Goal: Complete application form: Complete application form

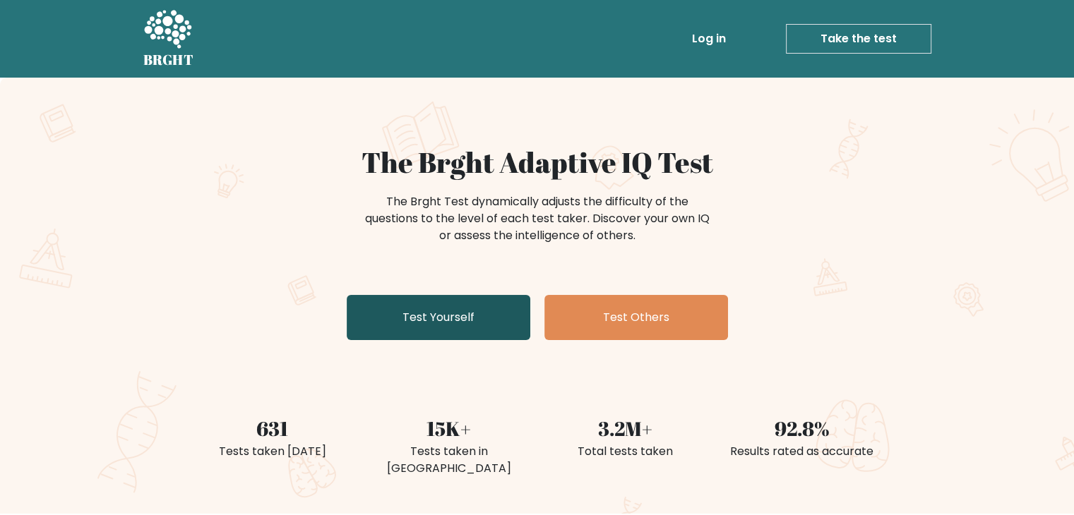
click at [481, 330] on link "Test Yourself" at bounding box center [439, 317] width 184 height 45
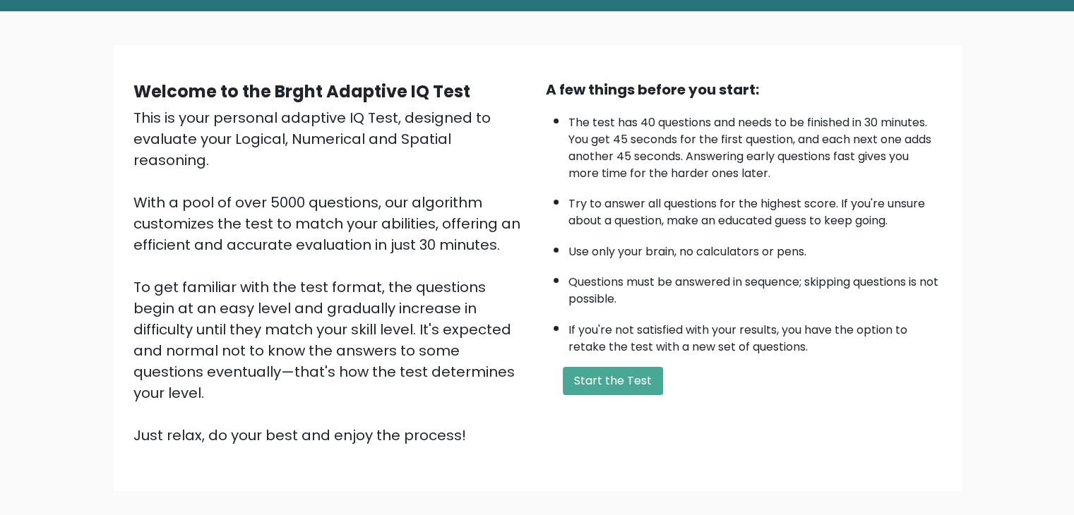
scroll to position [131, 0]
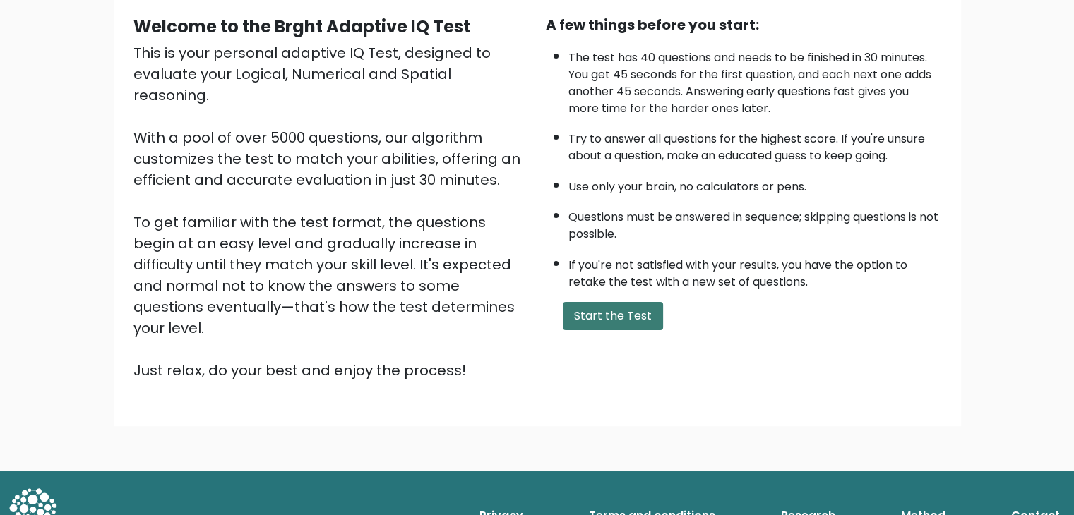
click at [606, 302] on button "Start the Test" at bounding box center [613, 316] width 100 height 28
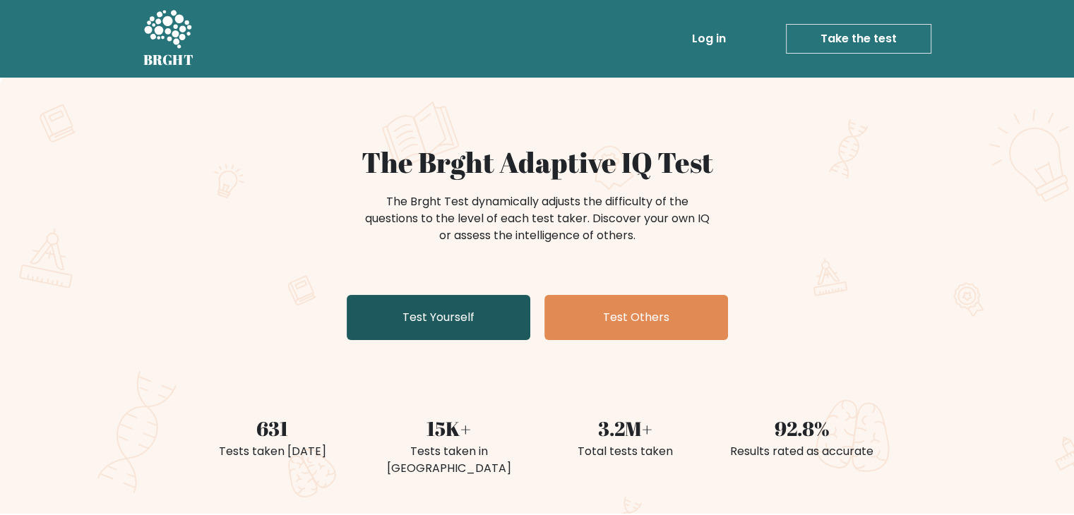
click at [528, 322] on link "Test Yourself" at bounding box center [439, 317] width 184 height 45
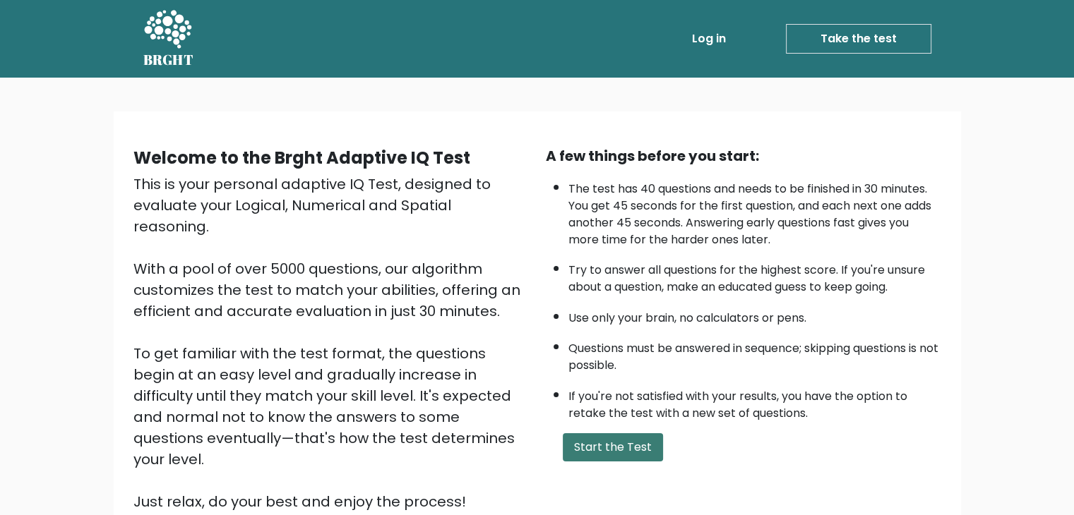
click at [594, 436] on button "Start the Test" at bounding box center [613, 447] width 100 height 28
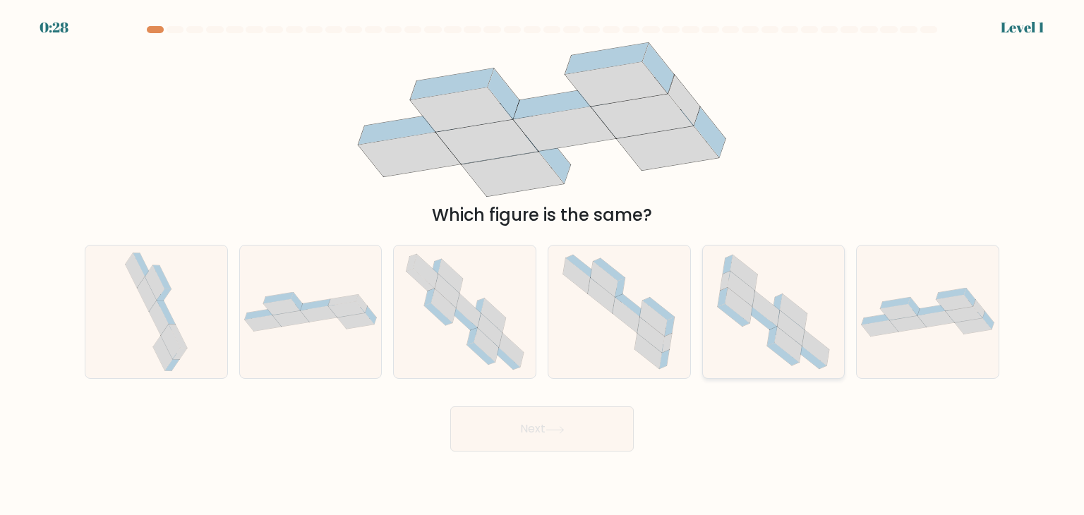
click at [775, 340] on icon at bounding box center [789, 345] width 28 height 36
click at [543, 265] on input "e." at bounding box center [542, 261] width 1 height 7
radio input "true"
click at [553, 432] on icon at bounding box center [555, 430] width 19 height 8
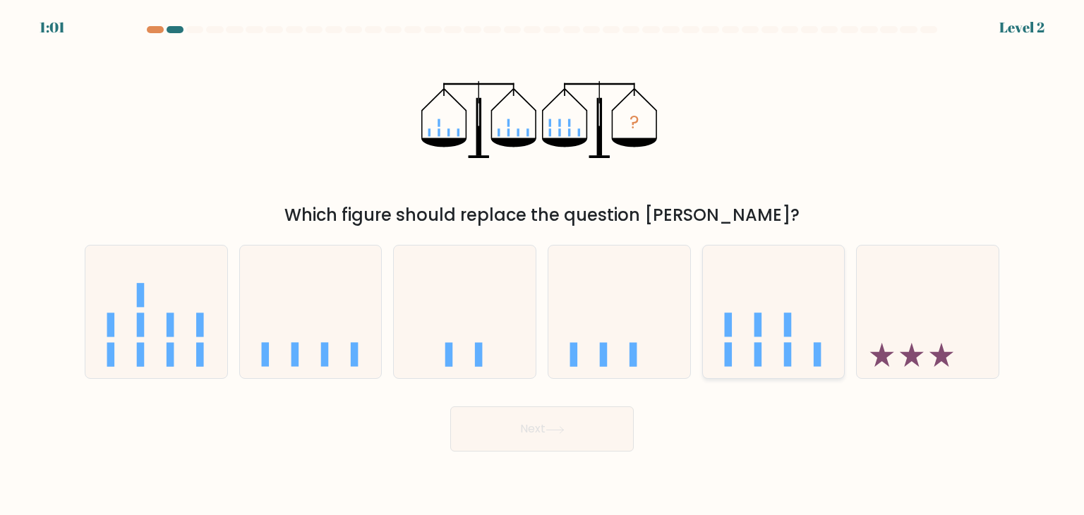
click at [746, 302] on icon at bounding box center [774, 311] width 142 height 117
click at [543, 265] on input "e." at bounding box center [542, 261] width 1 height 7
radio input "true"
click at [587, 429] on button "Next" at bounding box center [542, 429] width 184 height 45
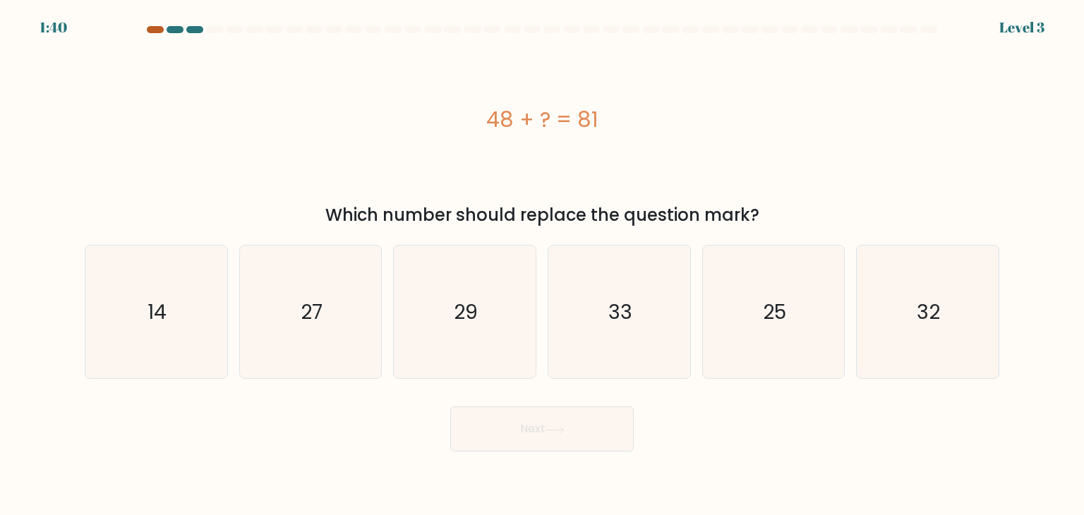
click at [155, 29] on div at bounding box center [155, 29] width 17 height 7
click at [180, 30] on div at bounding box center [175, 29] width 17 height 7
click at [347, 319] on icon "27" at bounding box center [310, 312] width 133 height 133
click at [542, 265] on input "b. 27" at bounding box center [542, 261] width 1 height 7
radio input "true"
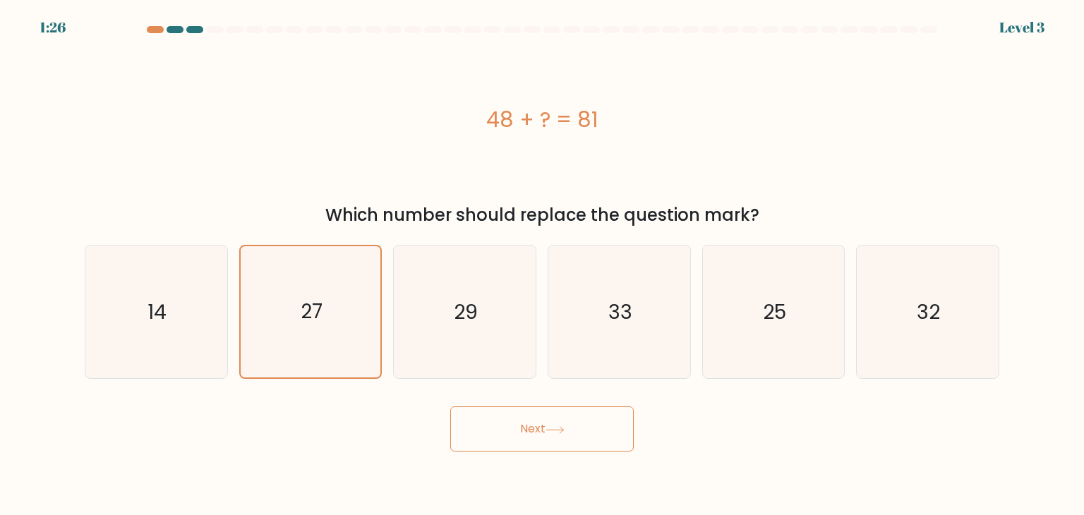
click at [573, 441] on button "Next" at bounding box center [542, 429] width 184 height 45
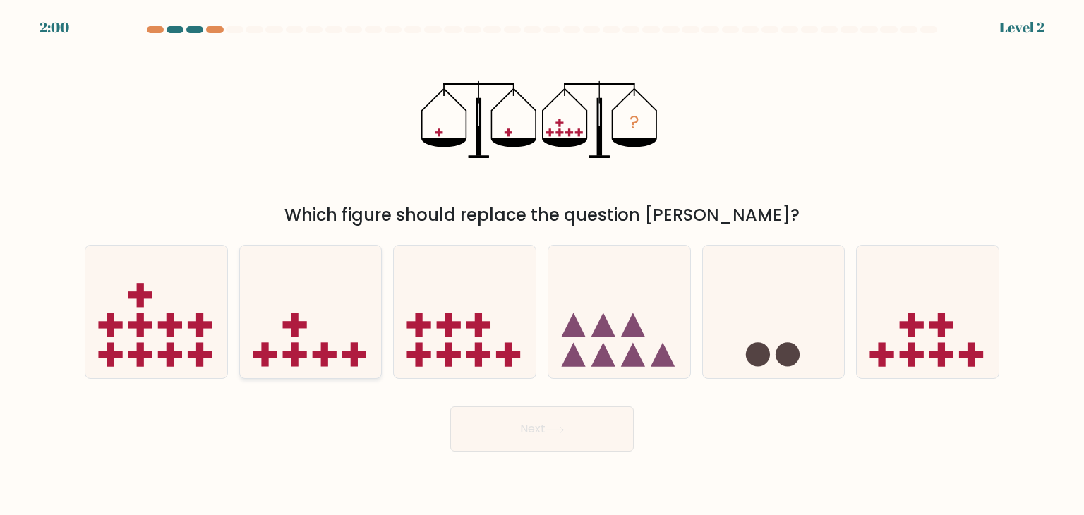
click at [352, 316] on icon at bounding box center [311, 311] width 142 height 117
click at [542, 265] on input "b." at bounding box center [542, 261] width 1 height 7
radio input "true"
click at [512, 425] on button "Next" at bounding box center [542, 429] width 184 height 45
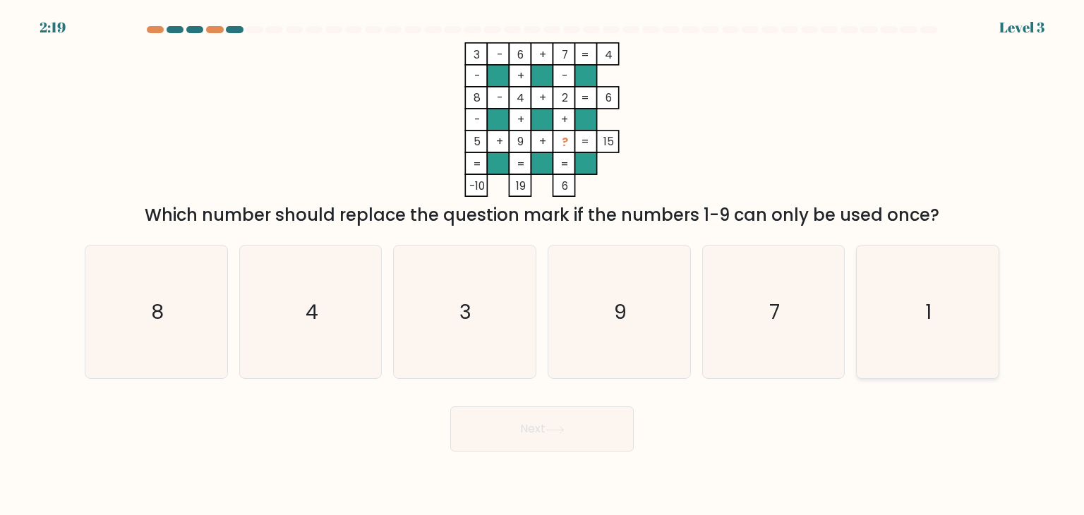
click at [895, 283] on icon "1" at bounding box center [927, 312] width 133 height 133
click at [543, 265] on input "f. 1" at bounding box center [542, 261] width 1 height 7
radio input "true"
click at [545, 425] on button "Next" at bounding box center [542, 429] width 184 height 45
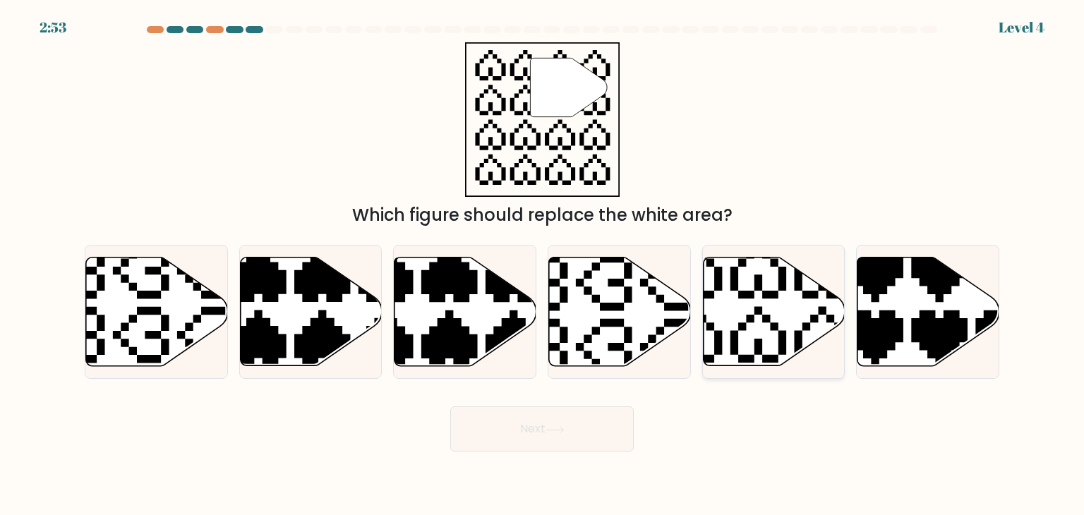
click at [785, 304] on icon at bounding box center [774, 312] width 142 height 109
click at [543, 265] on input "e." at bounding box center [542, 261] width 1 height 7
radio input "true"
click at [601, 424] on button "Next" at bounding box center [542, 429] width 184 height 45
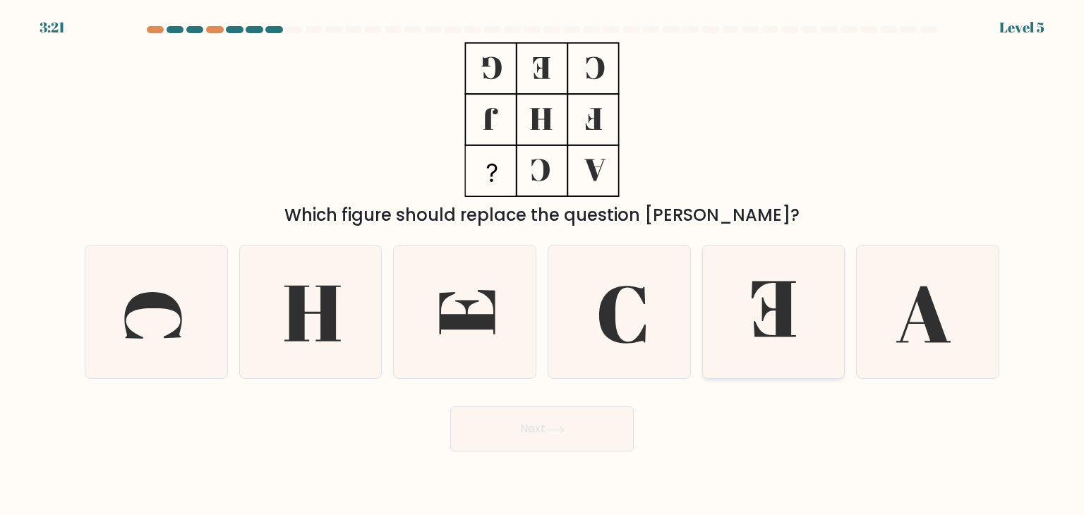
click at [738, 345] on icon at bounding box center [773, 312] width 133 height 133
click at [543, 265] on input "e." at bounding box center [542, 261] width 1 height 7
radio input "true"
click at [619, 413] on button "Next" at bounding box center [542, 429] width 184 height 45
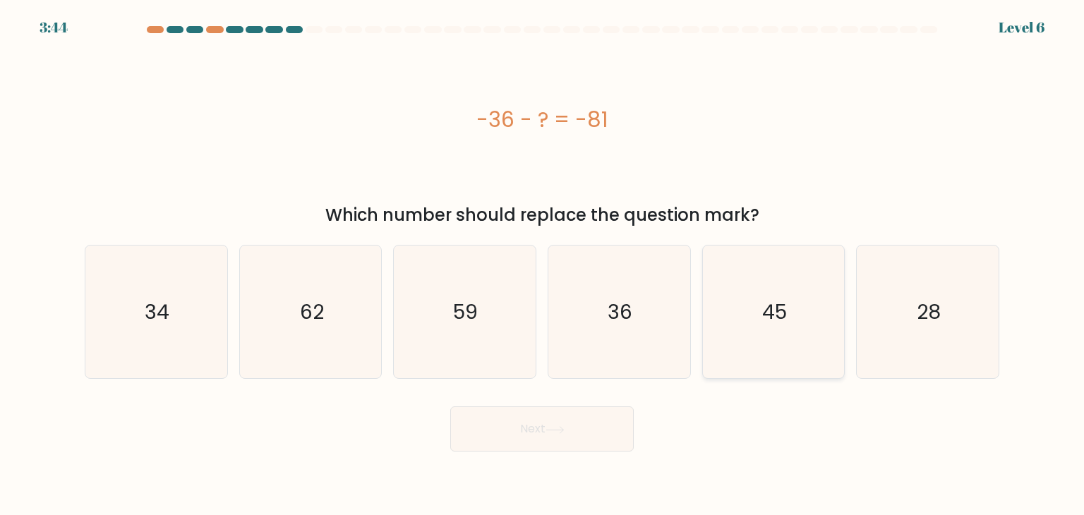
click at [808, 344] on icon "45" at bounding box center [773, 312] width 133 height 133
click at [543, 265] on input "e. 45" at bounding box center [542, 261] width 1 height 7
radio input "true"
click at [602, 427] on button "Next" at bounding box center [542, 429] width 184 height 45
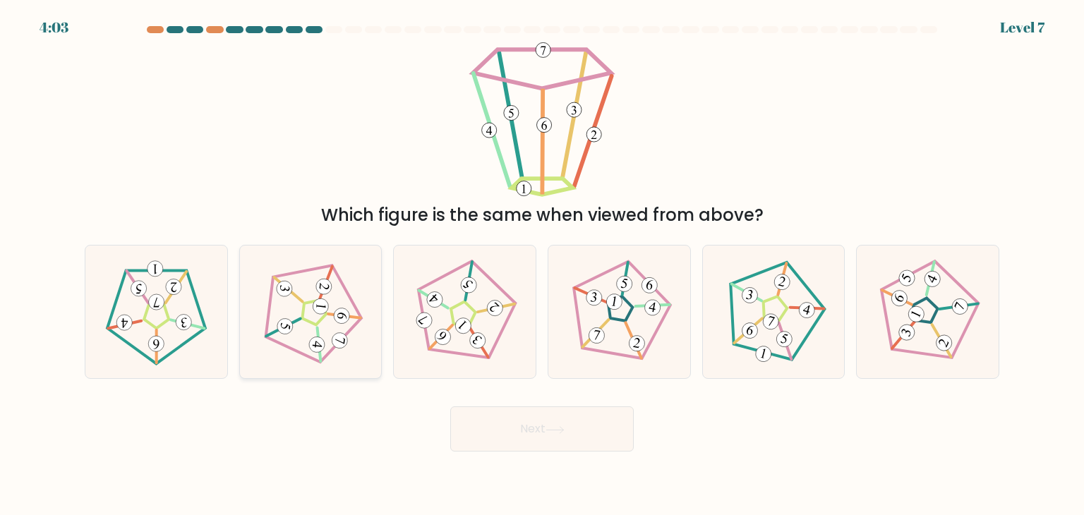
click at [352, 325] on icon at bounding box center [311, 312] width 107 height 107
click at [542, 265] on input "b." at bounding box center [542, 261] width 1 height 7
radio input "true"
click at [502, 433] on button "Next" at bounding box center [542, 429] width 184 height 45
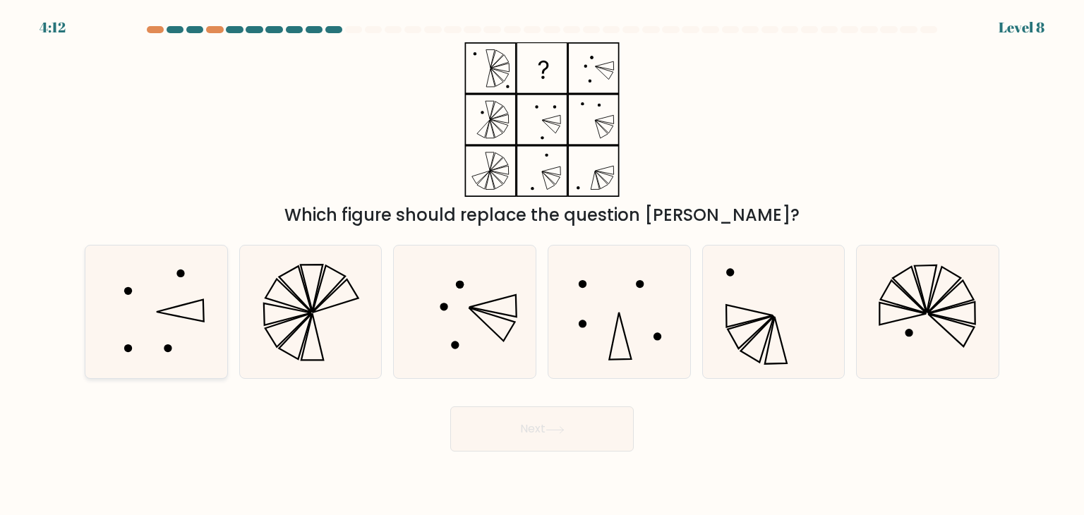
click at [210, 313] on icon at bounding box center [156, 312] width 133 height 133
click at [542, 265] on input "a." at bounding box center [542, 261] width 1 height 7
radio input "true"
click at [573, 402] on div "Next" at bounding box center [542, 424] width 932 height 56
click at [568, 432] on button "Next" at bounding box center [542, 429] width 184 height 45
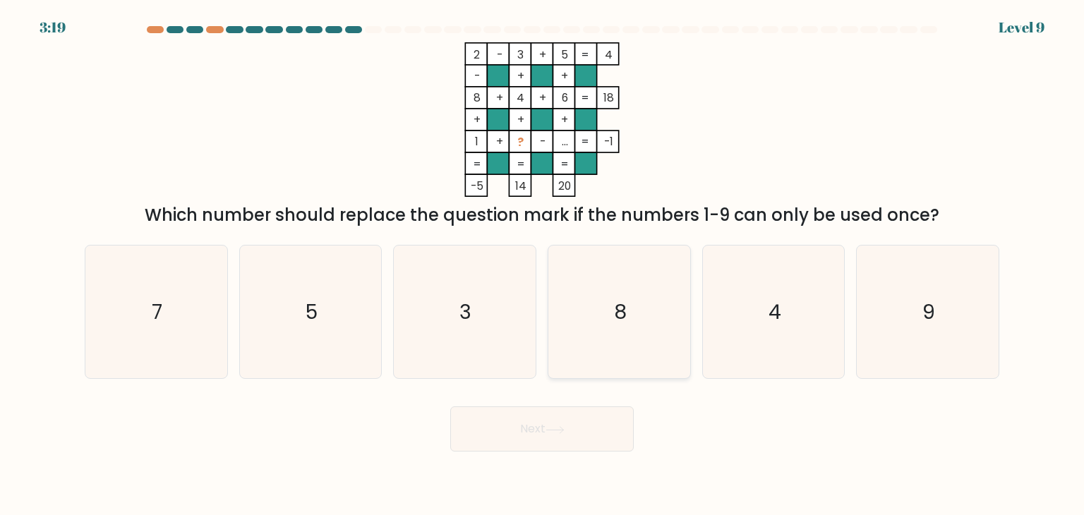
click at [654, 325] on icon "8" at bounding box center [619, 312] width 133 height 133
click at [543, 265] on input "d. 8" at bounding box center [542, 261] width 1 height 7
radio input "true"
click at [582, 430] on button "Next" at bounding box center [542, 429] width 184 height 45
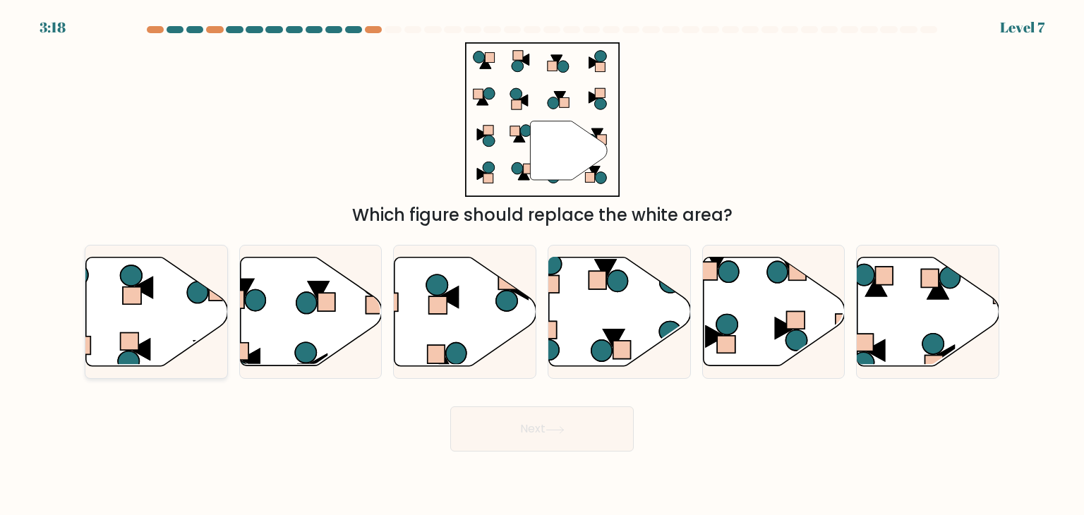
click at [191, 320] on icon at bounding box center [157, 312] width 142 height 109
click at [542, 265] on input "a." at bounding box center [542, 261] width 1 height 7
radio input "true"
click at [568, 435] on button "Next" at bounding box center [542, 429] width 184 height 45
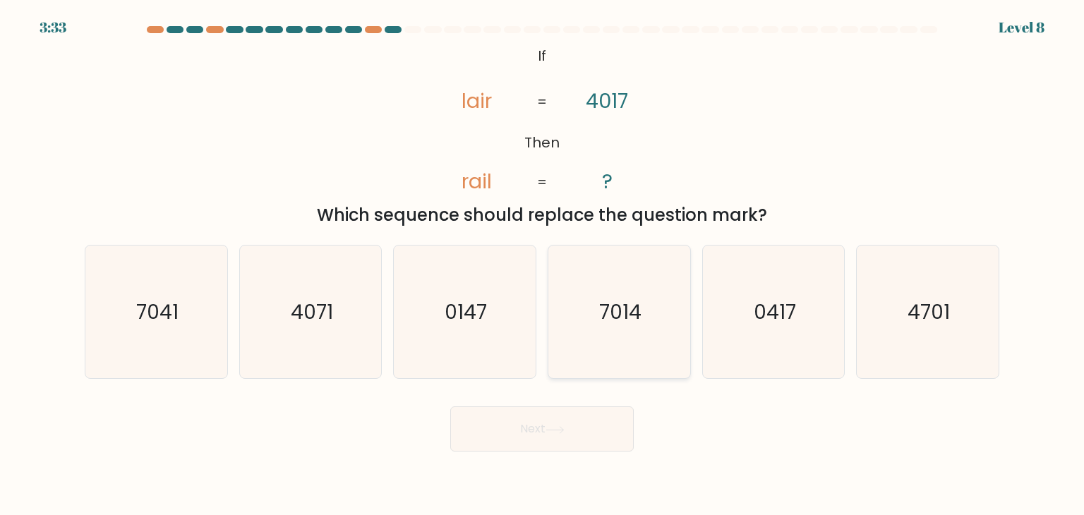
click at [622, 335] on icon "7014" at bounding box center [619, 312] width 133 height 133
click at [543, 265] on input "d. 7014" at bounding box center [542, 261] width 1 height 7
radio input "true"
click at [597, 431] on button "Next" at bounding box center [542, 429] width 184 height 45
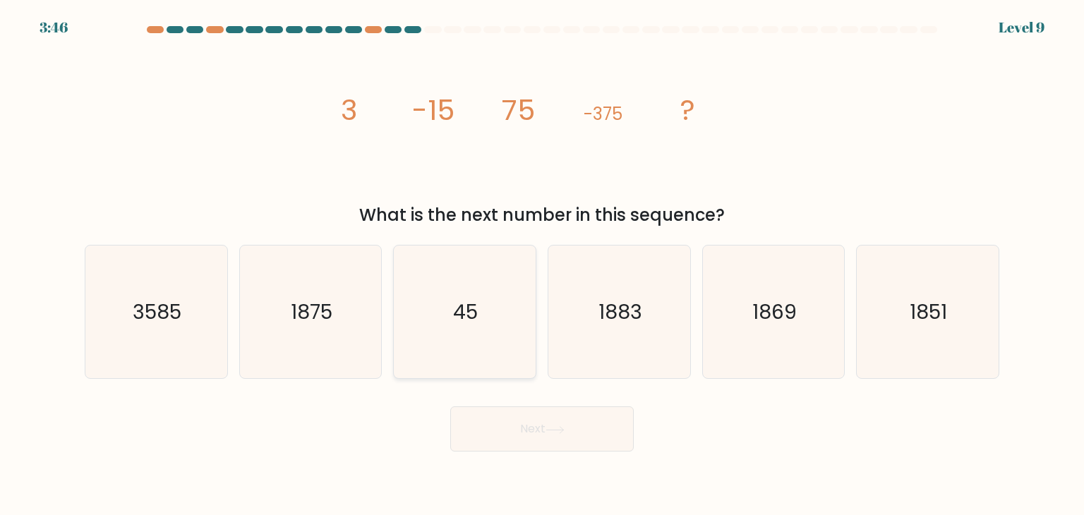
click at [409, 323] on icon "45" at bounding box center [464, 312] width 133 height 133
click at [542, 265] on input "c. 45" at bounding box center [542, 261] width 1 height 7
radio input "true"
click at [543, 425] on button "Next" at bounding box center [542, 429] width 184 height 45
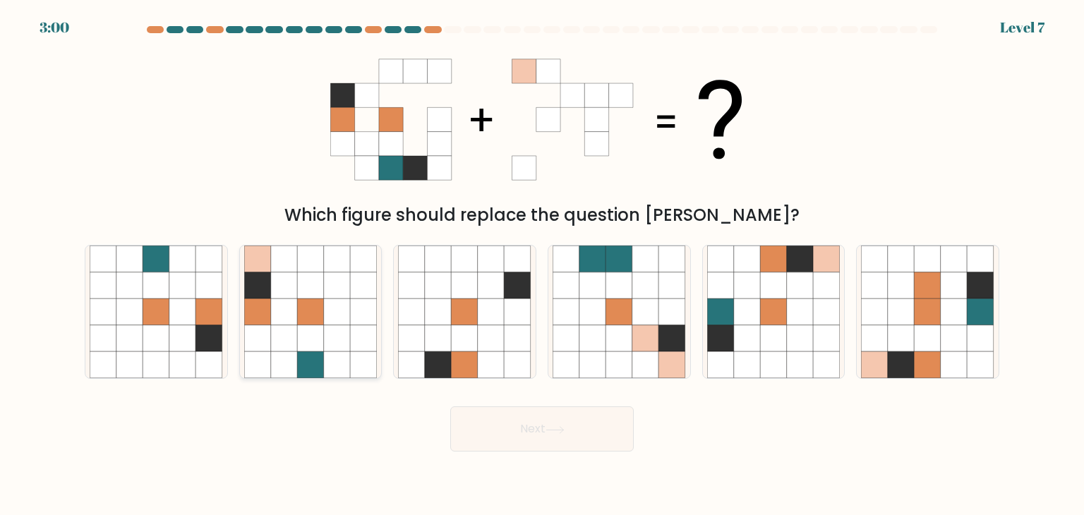
click at [291, 286] on icon at bounding box center [284, 286] width 27 height 27
click at [542, 265] on input "b." at bounding box center [542, 261] width 1 height 7
radio input "true"
click at [532, 436] on button "Next" at bounding box center [542, 429] width 184 height 45
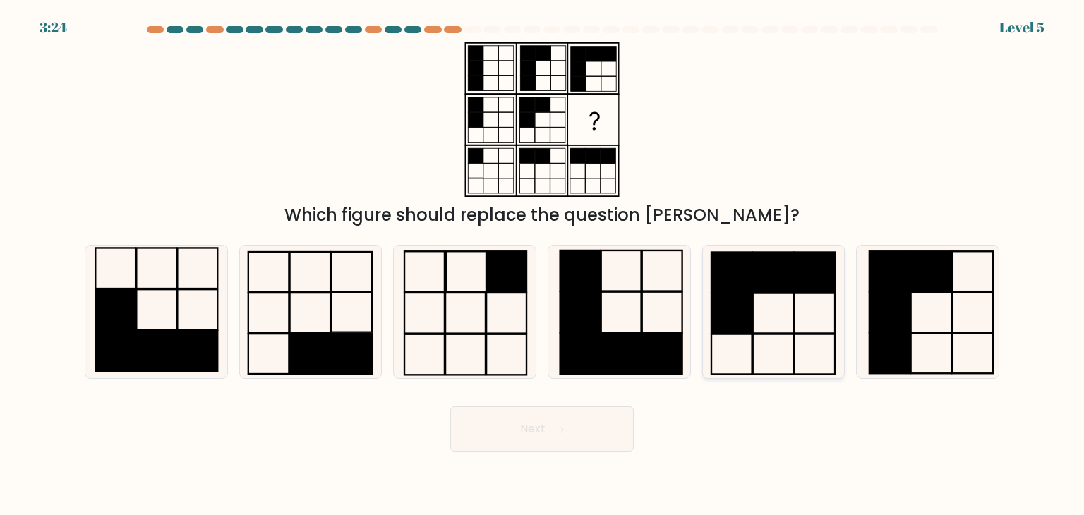
click at [765, 299] on icon at bounding box center [773, 312] width 133 height 133
click at [543, 265] on input "e." at bounding box center [542, 261] width 1 height 7
radio input "true"
click at [608, 419] on button "Next" at bounding box center [542, 429] width 184 height 45
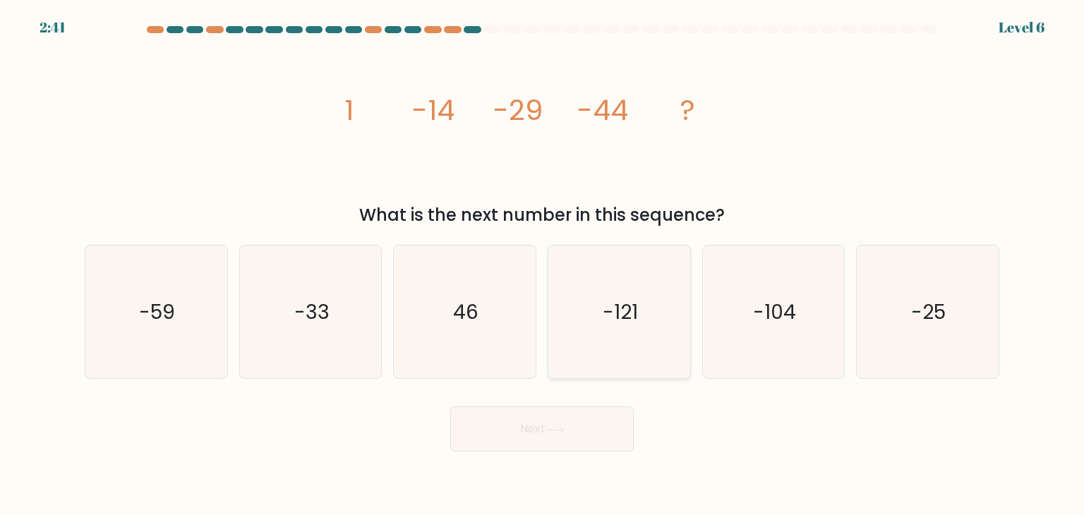
click at [679, 364] on icon "-121" at bounding box center [619, 312] width 133 height 133
click at [543, 265] on input "d. -121" at bounding box center [542, 261] width 1 height 7
radio input "true"
click at [611, 424] on button "Next" at bounding box center [542, 429] width 184 height 45
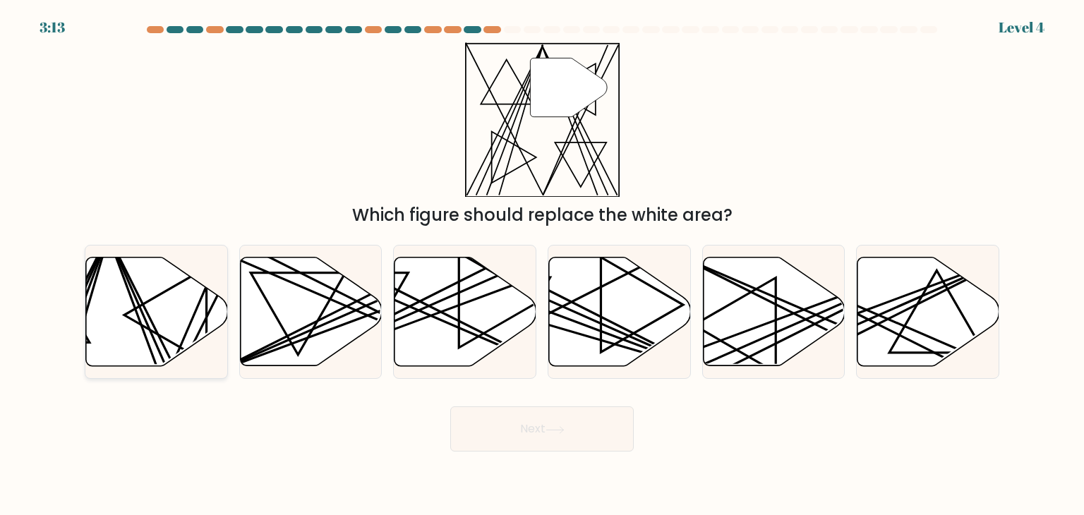
click at [208, 325] on icon at bounding box center [157, 312] width 142 height 109
click at [542, 265] on input "a." at bounding box center [542, 261] width 1 height 7
radio input "true"
click at [603, 424] on button "Next" at bounding box center [542, 429] width 184 height 45
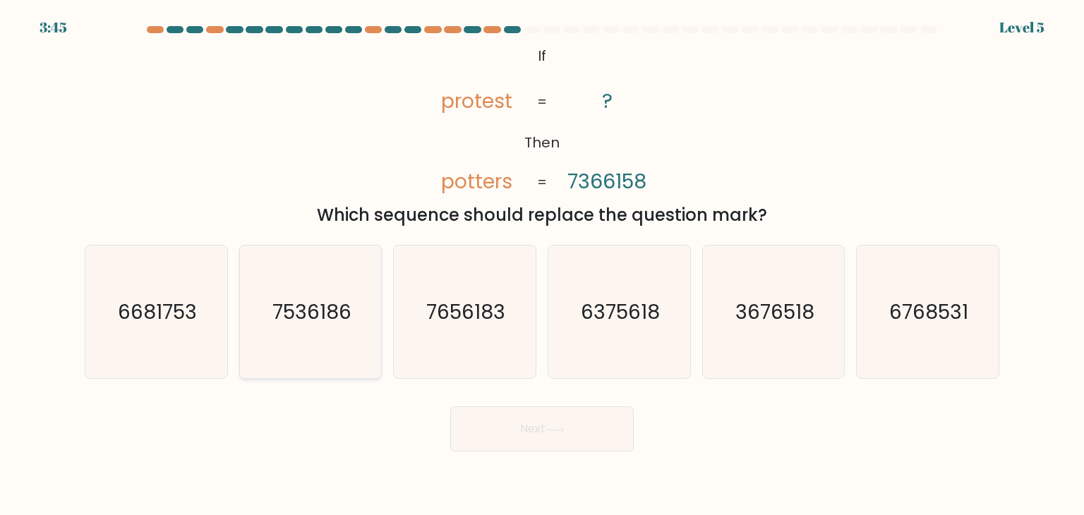
click at [338, 336] on icon "7536186" at bounding box center [310, 312] width 133 height 133
click at [542, 265] on input "b. 7536186" at bounding box center [542, 261] width 1 height 7
radio input "true"
click at [484, 431] on button "Next" at bounding box center [542, 429] width 184 height 45
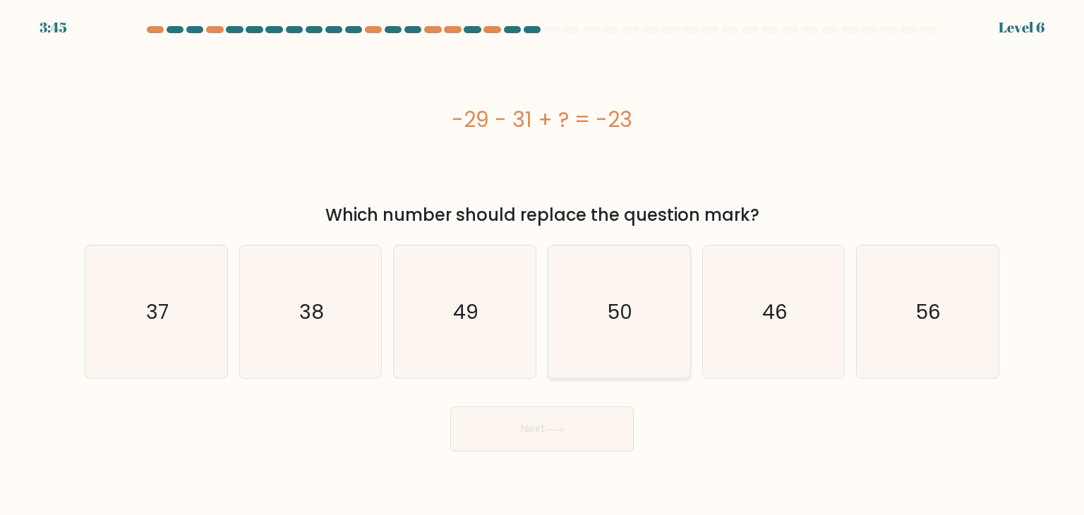
click at [652, 349] on icon "50" at bounding box center [619, 312] width 133 height 133
click at [543, 265] on input "d. 50" at bounding box center [542, 261] width 1 height 7
radio input "true"
click at [635, 454] on body "3:45 Level 6 a." at bounding box center [542, 257] width 1084 height 515
click at [586, 433] on button "Next" at bounding box center [542, 429] width 184 height 45
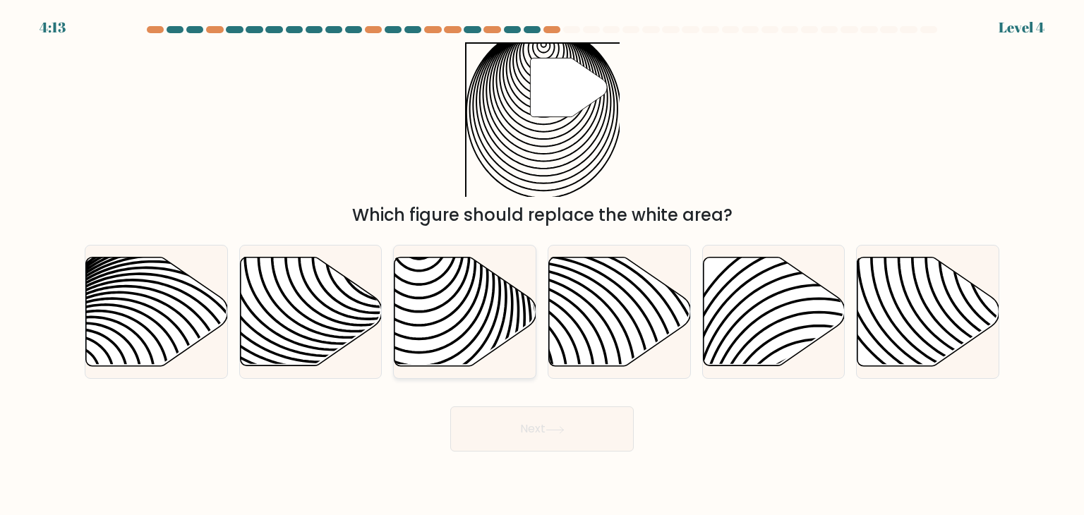
click at [488, 335] on icon at bounding box center [420, 374] width 286 height 286
click at [542, 265] on input "c." at bounding box center [542, 261] width 1 height 7
radio input "true"
click at [565, 430] on icon at bounding box center [555, 430] width 19 height 8
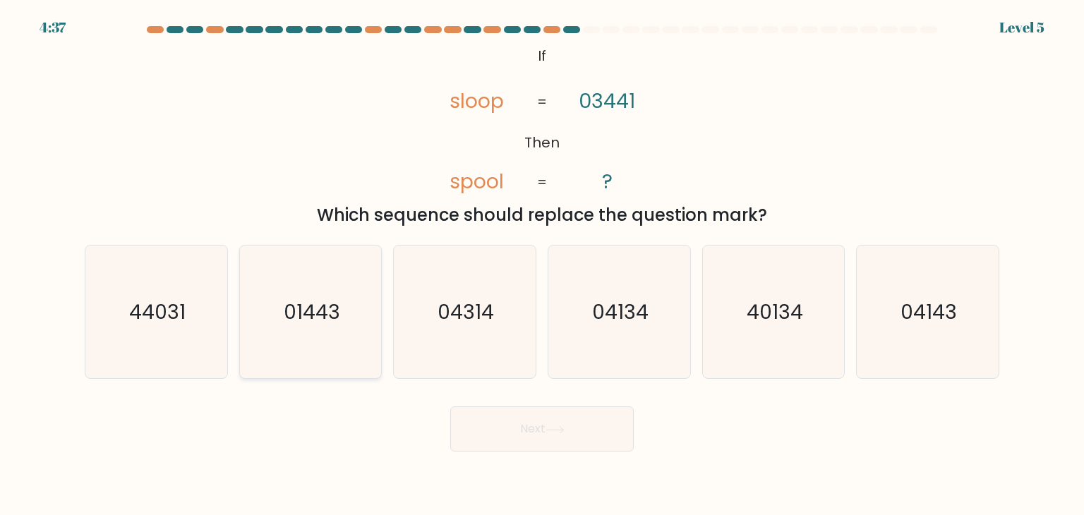
click at [337, 330] on icon "01443" at bounding box center [310, 312] width 133 height 133
click at [542, 265] on input "b. 01443" at bounding box center [542, 261] width 1 height 7
radio input "true"
click at [547, 426] on button "Next" at bounding box center [542, 429] width 184 height 45
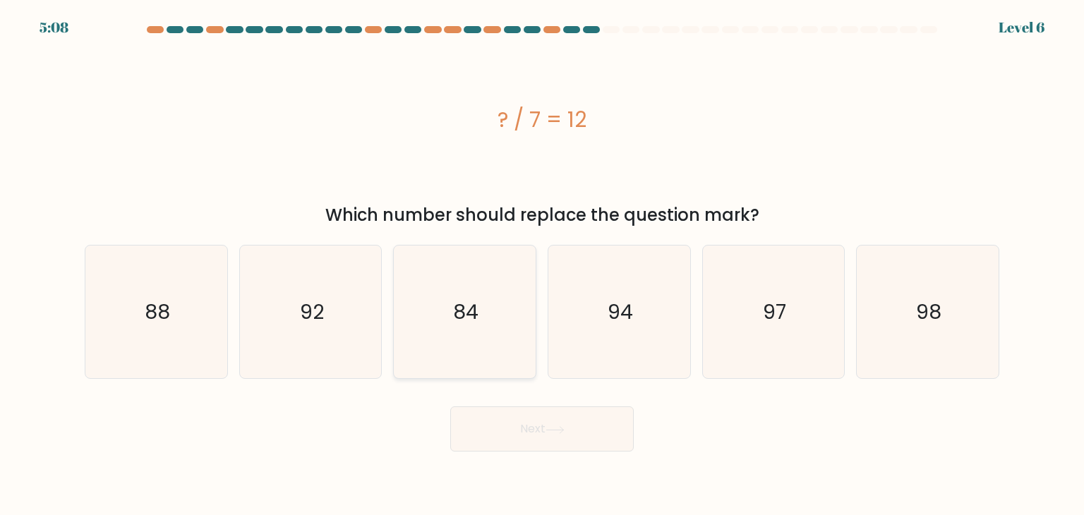
click at [497, 328] on icon "84" at bounding box center [464, 312] width 133 height 133
click at [542, 265] on input "c. 84" at bounding box center [542, 261] width 1 height 7
radio input "true"
click at [566, 414] on button "Next" at bounding box center [542, 429] width 184 height 45
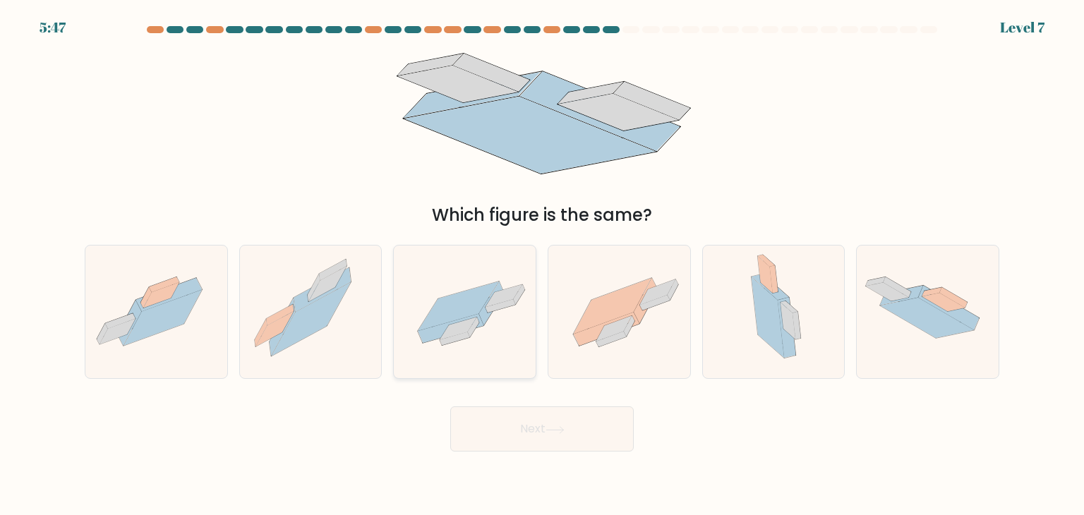
click at [483, 345] on icon at bounding box center [465, 312] width 142 height 98
click at [542, 265] on input "c." at bounding box center [542, 261] width 1 height 7
radio input "true"
click at [604, 436] on button "Next" at bounding box center [542, 429] width 184 height 45
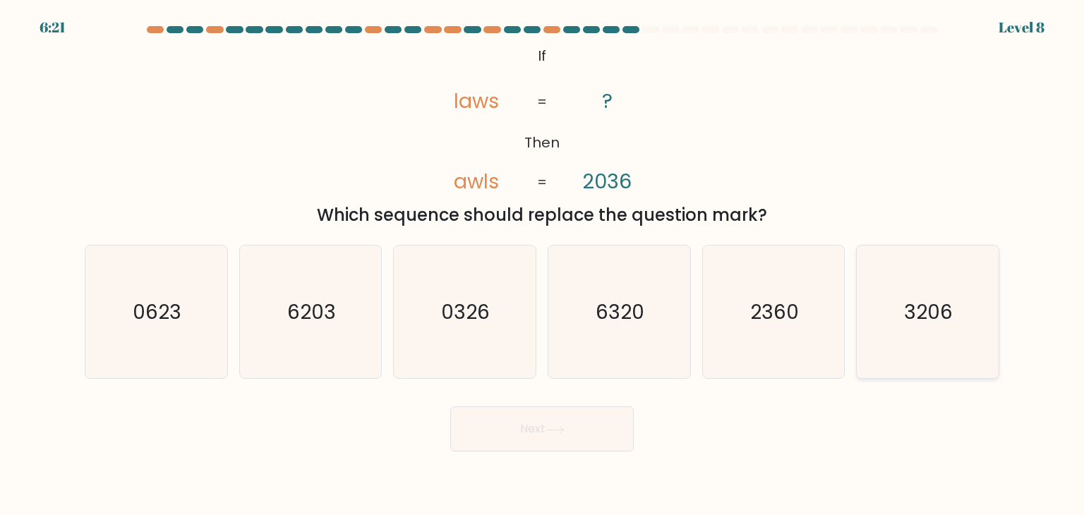
click at [980, 337] on icon "3206" at bounding box center [927, 312] width 133 height 133
click at [543, 265] on input "f. 3206" at bounding box center [542, 261] width 1 height 7
radio input "true"
click at [549, 427] on icon at bounding box center [555, 430] width 19 height 8
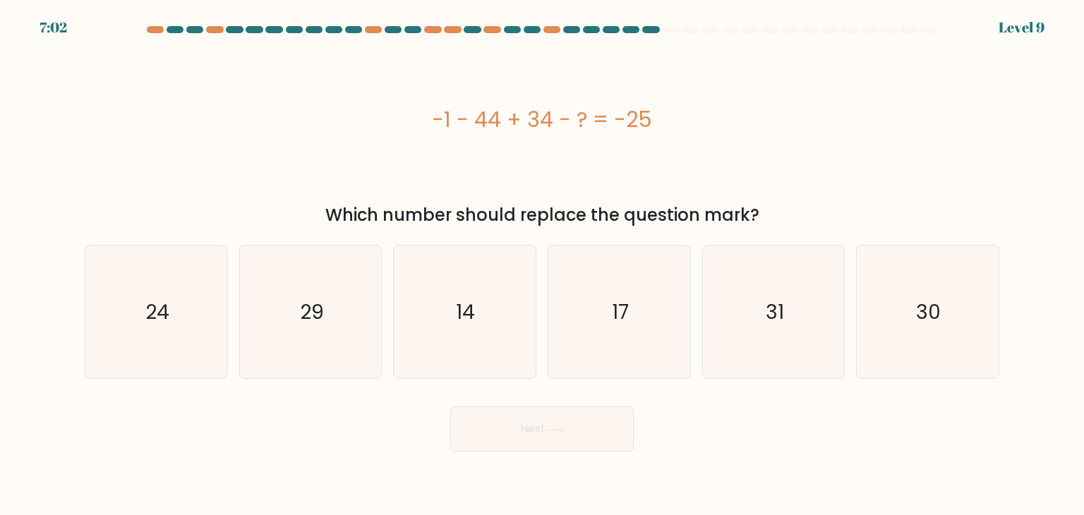
drag, startPoint x: 908, startPoint y: 285, endPoint x: 725, endPoint y: 419, distance: 226.8
click at [907, 286] on icon "30" at bounding box center [927, 312] width 133 height 133
click at [543, 265] on input "f. 30" at bounding box center [542, 261] width 1 height 7
radio input "true"
click at [540, 457] on body "7:02 Level 9 a." at bounding box center [542, 257] width 1084 height 515
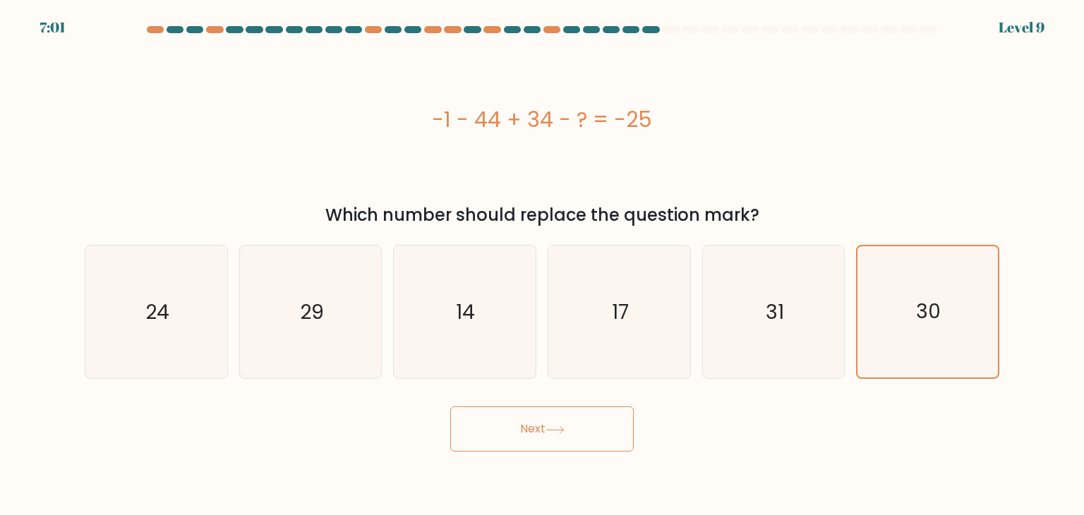
click at [557, 422] on button "Next" at bounding box center [542, 429] width 184 height 45
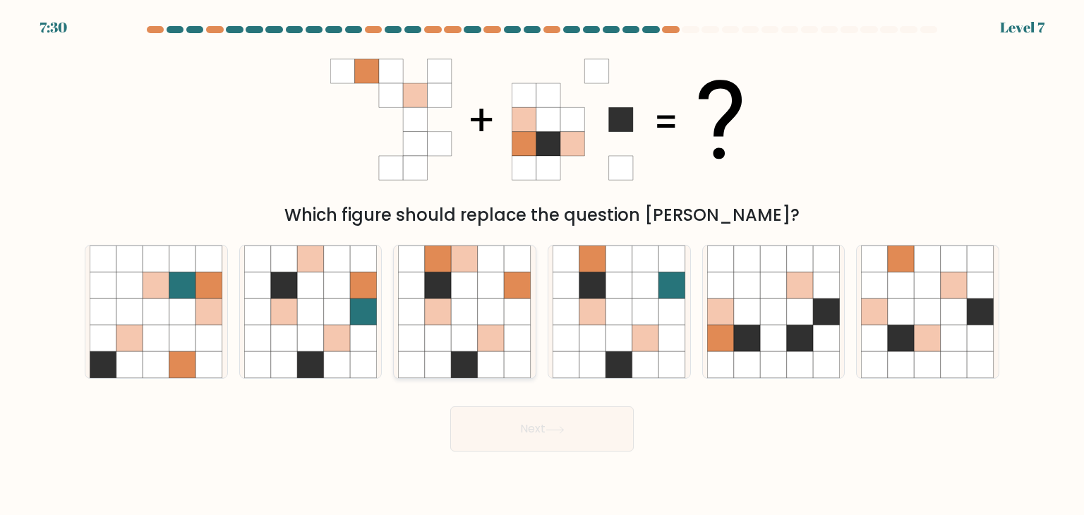
click at [455, 304] on icon at bounding box center [465, 312] width 27 height 27
click at [542, 265] on input "c." at bounding box center [542, 261] width 1 height 7
radio input "true"
click at [556, 419] on button "Next" at bounding box center [542, 429] width 184 height 45
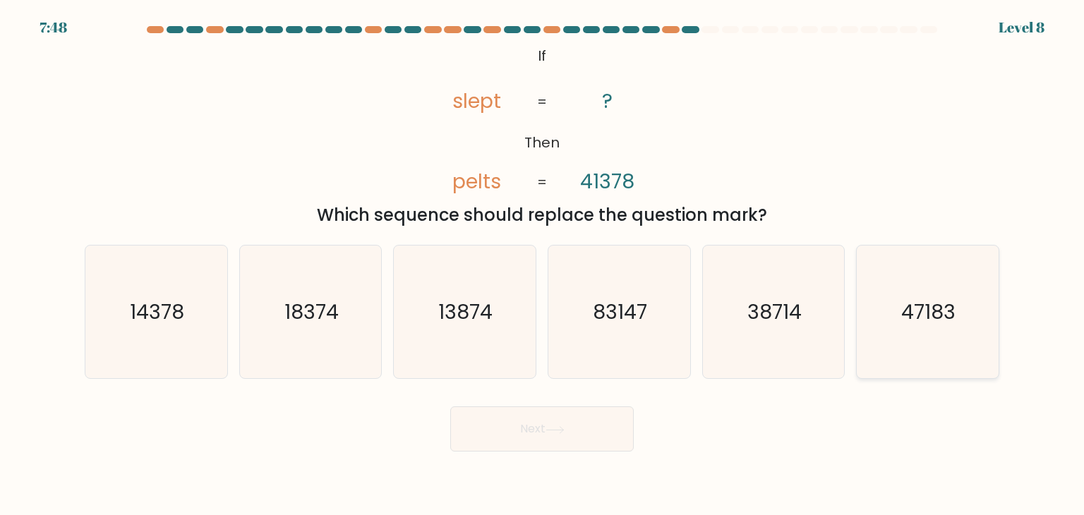
click at [969, 323] on icon "47183" at bounding box center [927, 312] width 133 height 133
click at [543, 265] on input "f. 47183" at bounding box center [542, 261] width 1 height 7
radio input "true"
click at [556, 446] on button "Next" at bounding box center [542, 429] width 184 height 45
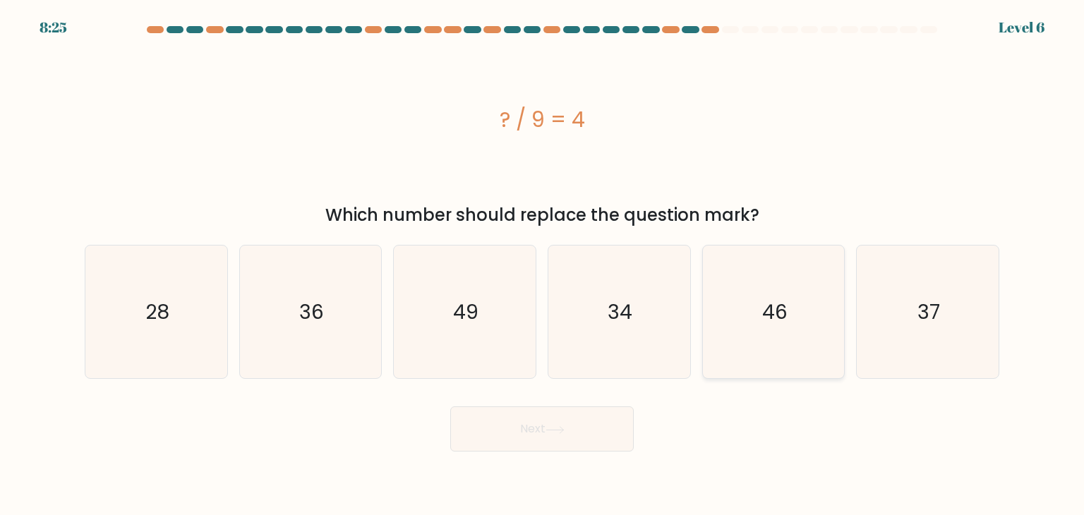
click at [766, 323] on text "46" at bounding box center [774, 312] width 25 height 28
click at [543, 265] on input "e. 46" at bounding box center [542, 261] width 1 height 7
radio input "true"
click at [568, 421] on button "Next" at bounding box center [542, 429] width 184 height 45
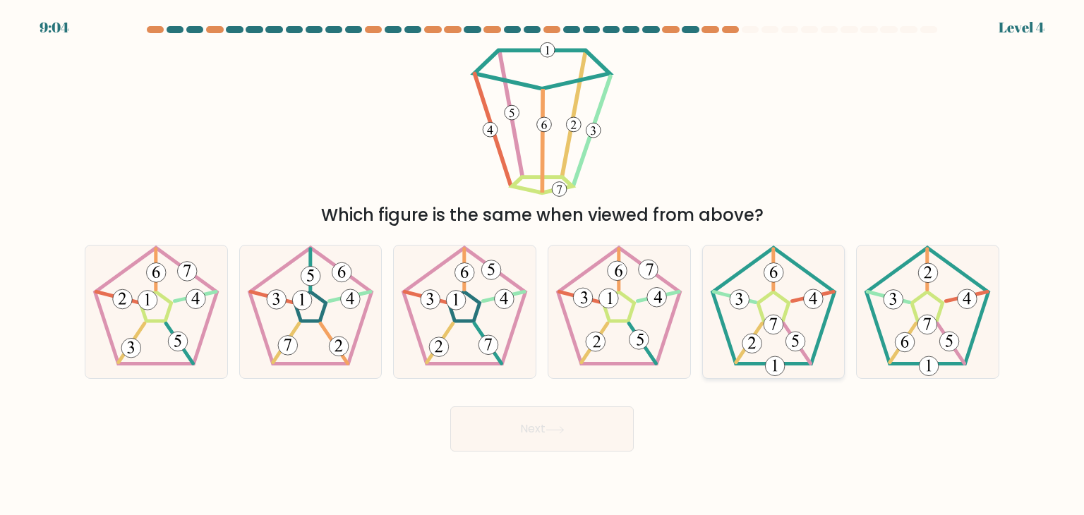
click at [773, 332] on 194 at bounding box center [774, 325] width 20 height 20
click at [543, 265] on input "e." at bounding box center [542, 261] width 1 height 7
radio input "true"
click at [597, 421] on button "Next" at bounding box center [542, 429] width 184 height 45
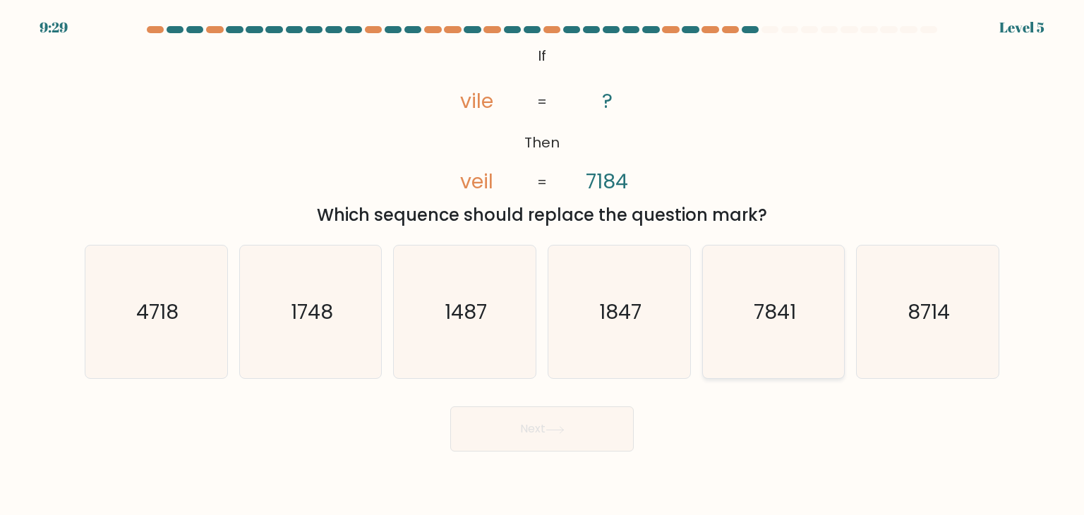
click at [808, 290] on icon "7841" at bounding box center [773, 312] width 133 height 133
click at [543, 265] on input "e. 7841" at bounding box center [542, 261] width 1 height 7
radio input "true"
click at [621, 429] on button "Next" at bounding box center [542, 429] width 184 height 45
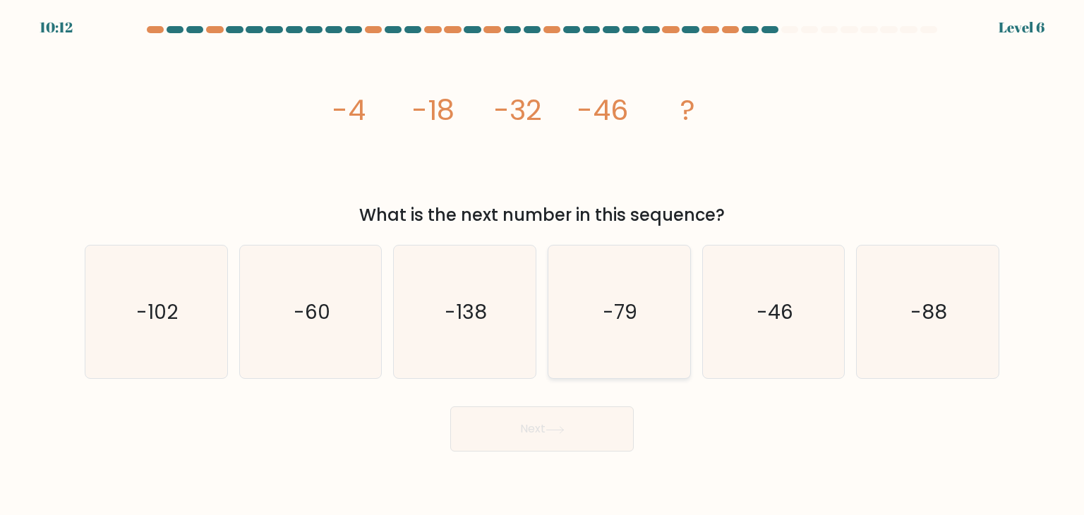
click at [688, 283] on div "-79" at bounding box center [619, 312] width 143 height 134
click at [543, 265] on input "d. -79" at bounding box center [542, 261] width 1 height 7
radio input "true"
click at [536, 475] on body "10:11 Level 6" at bounding box center [542, 257] width 1084 height 515
click at [548, 430] on button "Next" at bounding box center [542, 429] width 184 height 45
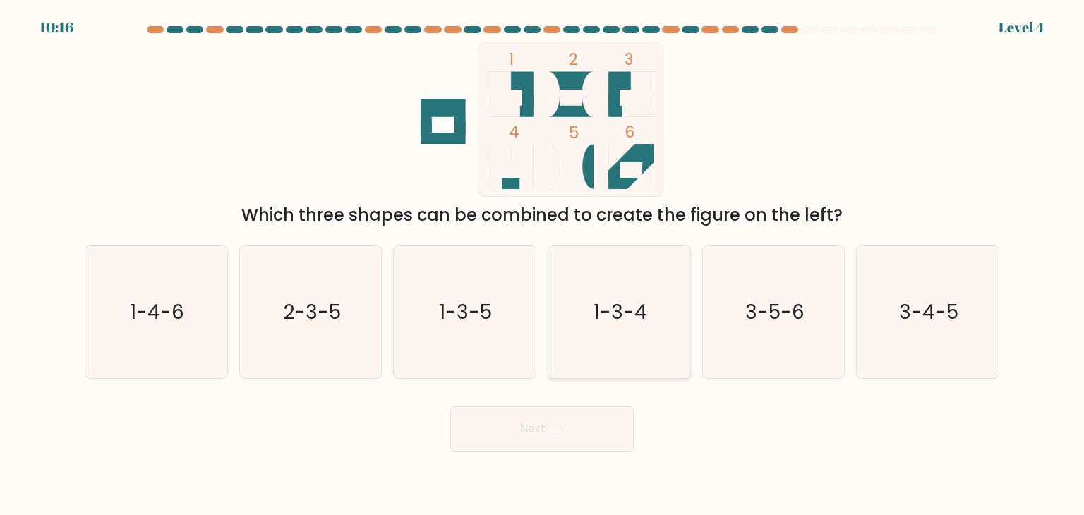
click at [607, 370] on icon "1-3-4" at bounding box center [619, 312] width 133 height 133
click at [543, 265] on input "d. 1-3-4" at bounding box center [542, 261] width 1 height 7
radio input "true"
click at [595, 412] on button "Next" at bounding box center [542, 429] width 184 height 45
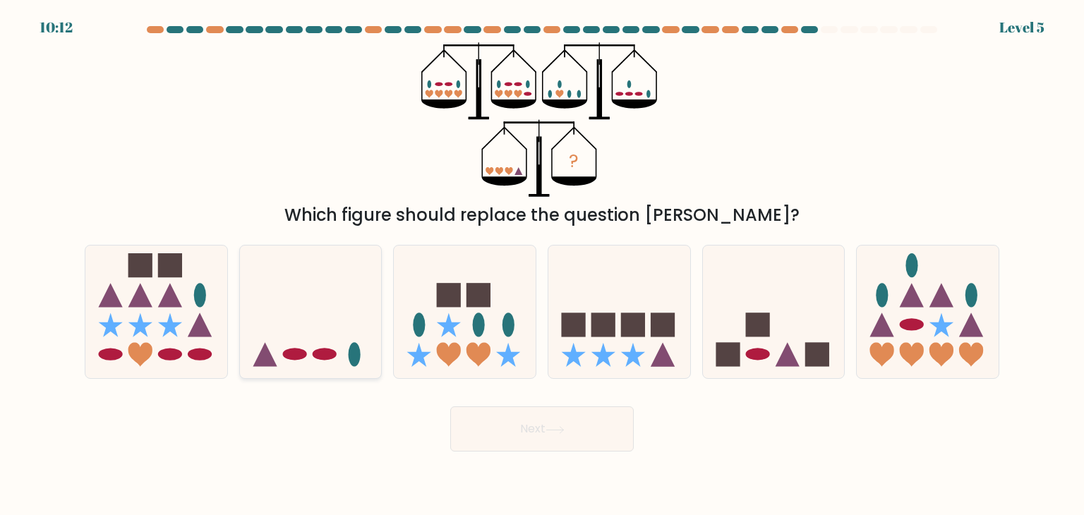
click at [266, 300] on icon at bounding box center [311, 311] width 142 height 117
click at [542, 265] on input "b." at bounding box center [542, 261] width 1 height 7
radio input "true"
click at [580, 452] on body "10:12 Level 5" at bounding box center [542, 257] width 1084 height 515
click at [585, 436] on button "Next" at bounding box center [542, 429] width 184 height 45
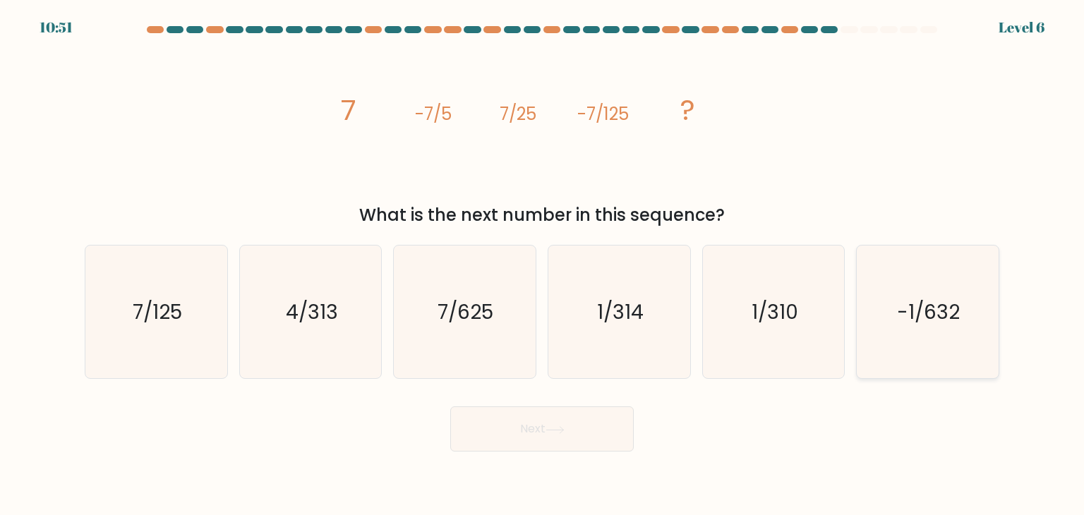
click at [960, 289] on icon "-1/632" at bounding box center [927, 312] width 133 height 133
click at [543, 265] on input "f. -1/632" at bounding box center [542, 261] width 1 height 7
radio input "true"
click at [579, 401] on div "Next" at bounding box center [542, 424] width 932 height 56
click at [582, 416] on button "Next" at bounding box center [542, 429] width 184 height 45
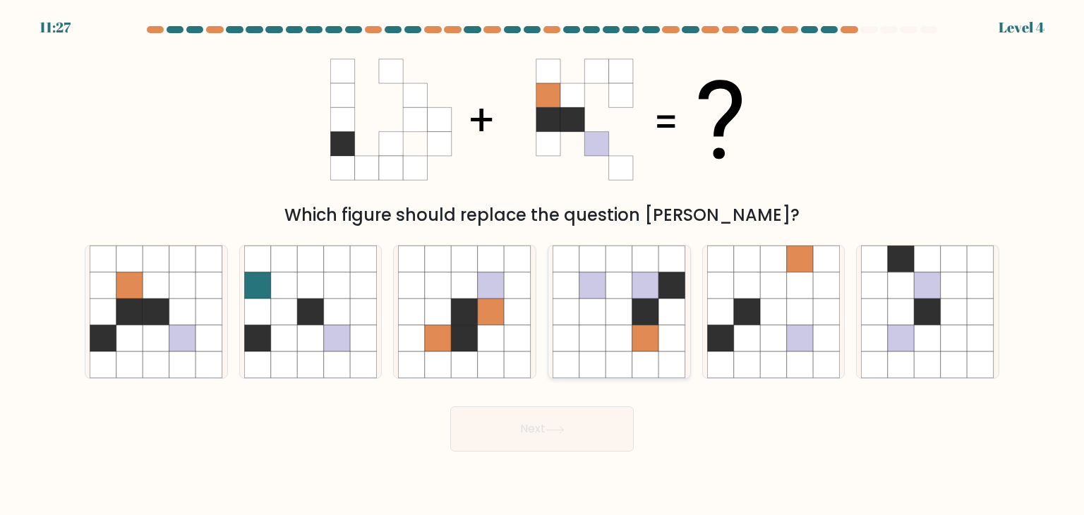
click at [631, 337] on icon at bounding box center [619, 338] width 27 height 27
click at [543, 265] on input "d." at bounding box center [542, 261] width 1 height 7
radio input "true"
click at [599, 422] on button "Next" at bounding box center [542, 429] width 184 height 45
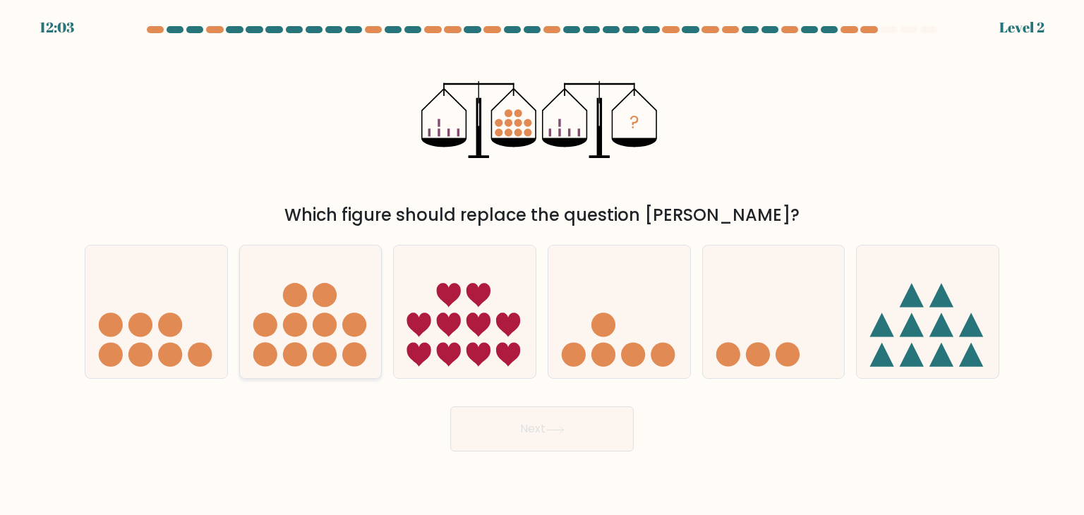
click at [352, 340] on icon at bounding box center [311, 311] width 142 height 117
click at [542, 265] on input "b." at bounding box center [542, 261] width 1 height 7
radio input "true"
click at [556, 430] on icon at bounding box center [554, 429] width 17 height 6
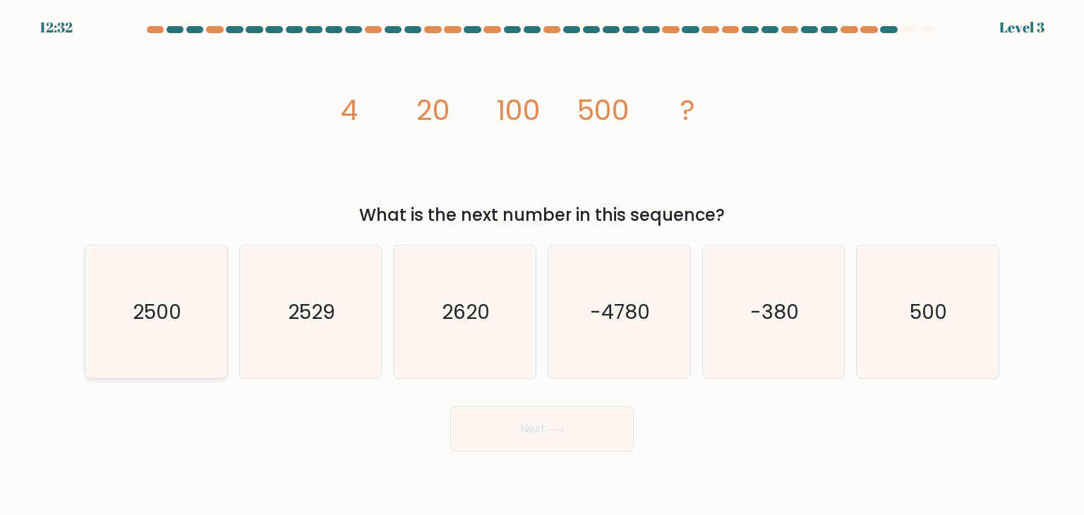
click at [196, 257] on icon "2500" at bounding box center [156, 312] width 133 height 133
click at [542, 258] on input "a. 2500" at bounding box center [542, 261] width 1 height 7
radio input "true"
click at [535, 402] on div "Next" at bounding box center [542, 424] width 932 height 56
click at [539, 419] on button "Next" at bounding box center [542, 429] width 184 height 45
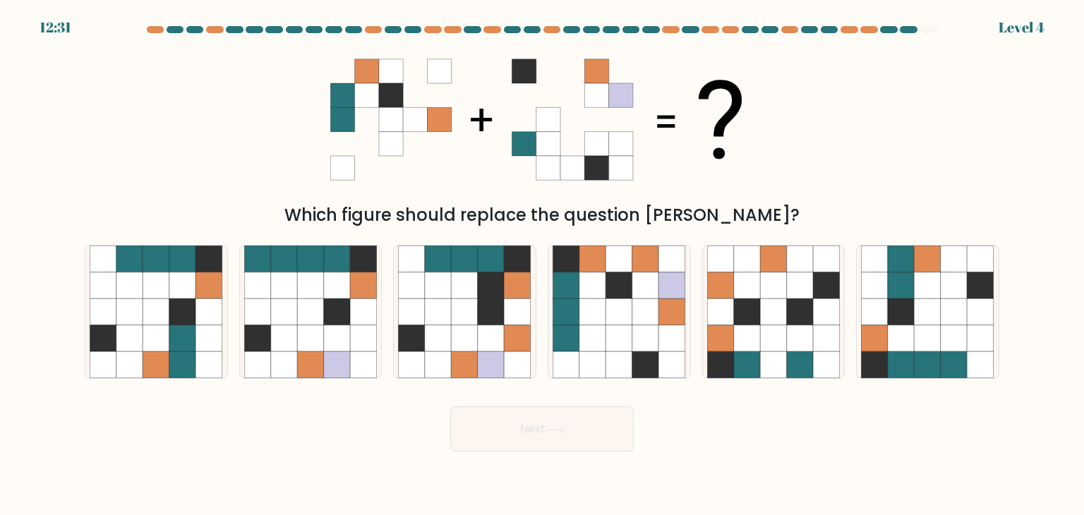
click at [549, 420] on button "Next" at bounding box center [542, 429] width 184 height 45
click at [644, 353] on icon at bounding box center [646, 365] width 27 height 27
click at [543, 265] on input "d." at bounding box center [542, 261] width 1 height 7
radio input "true"
click at [619, 408] on button "Next" at bounding box center [542, 429] width 184 height 45
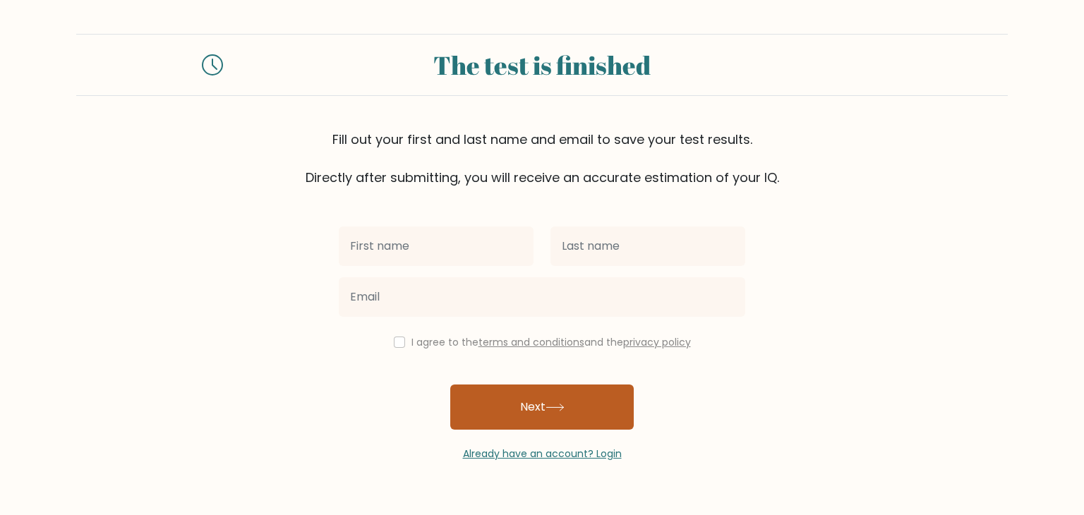
click at [489, 401] on button "Next" at bounding box center [542, 407] width 184 height 45
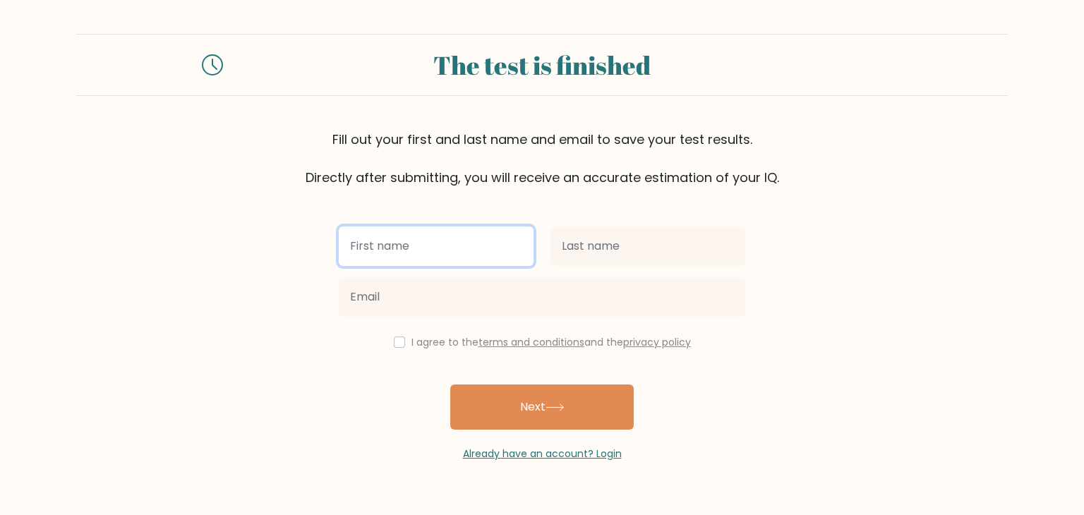
click at [484, 227] on input "text" at bounding box center [436, 247] width 195 height 40
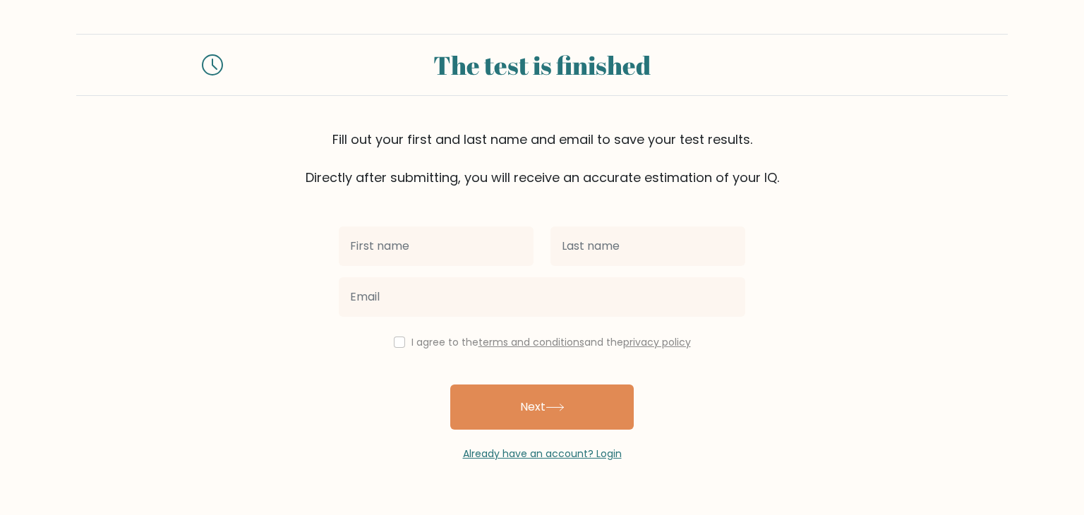
click at [692, 190] on div "I agree to the terms and conditions and the privacy policy Next Already have an…" at bounding box center [542, 324] width 424 height 275
